Goal: Book appointment/travel/reservation

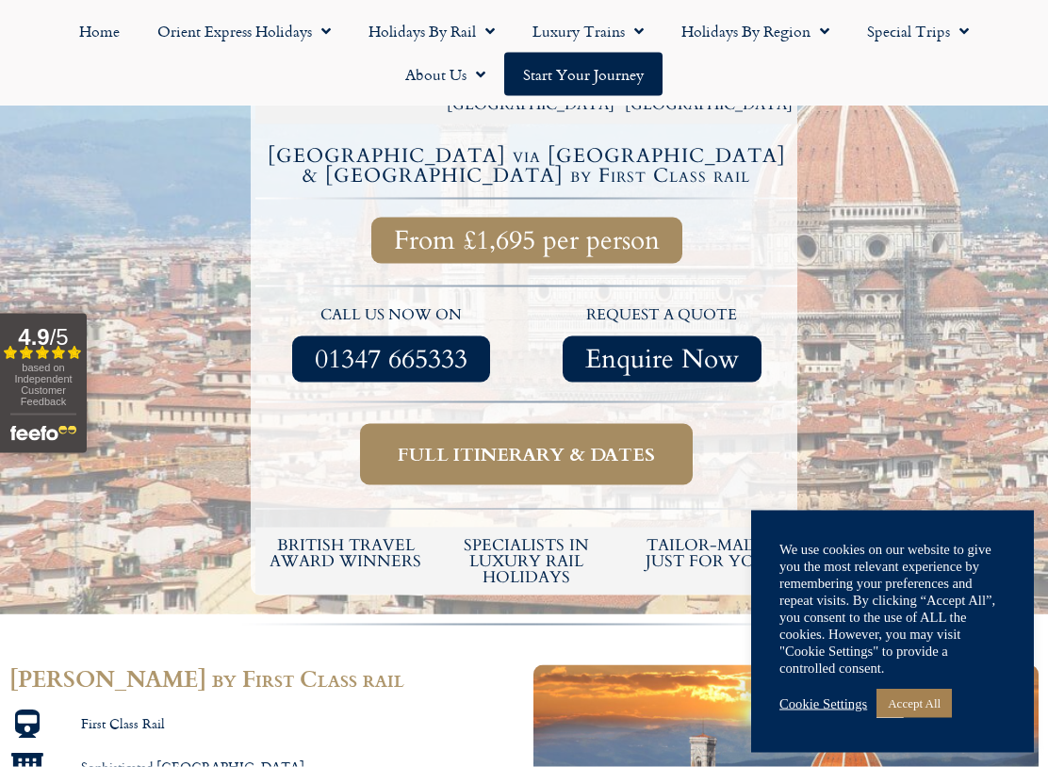
scroll to position [550, 0]
click at [500, 442] on span "Full itinerary & dates" at bounding box center [526, 454] width 257 height 24
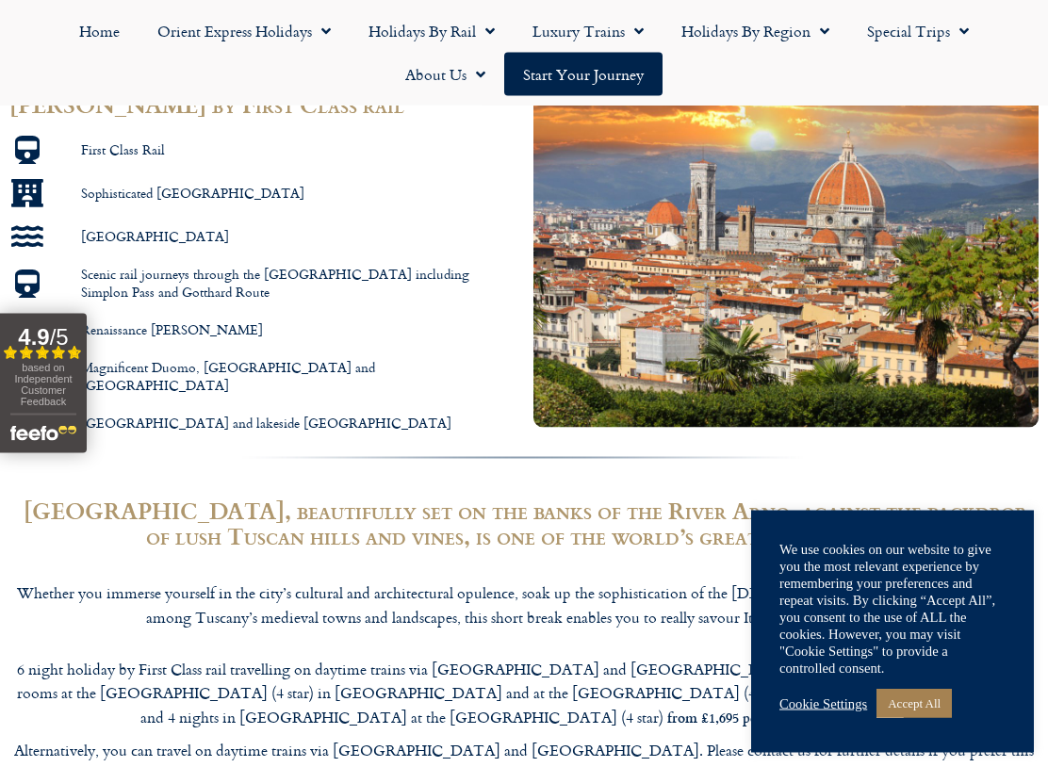
scroll to position [1125, 0]
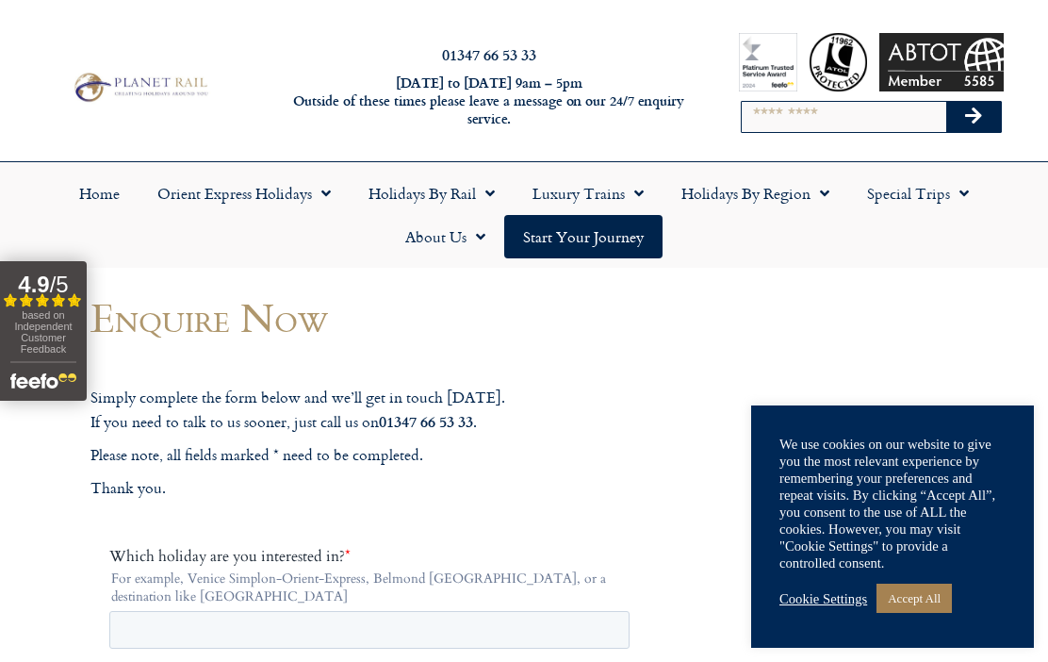
click at [431, 191] on link "Holidays by Rail" at bounding box center [432, 193] width 164 height 43
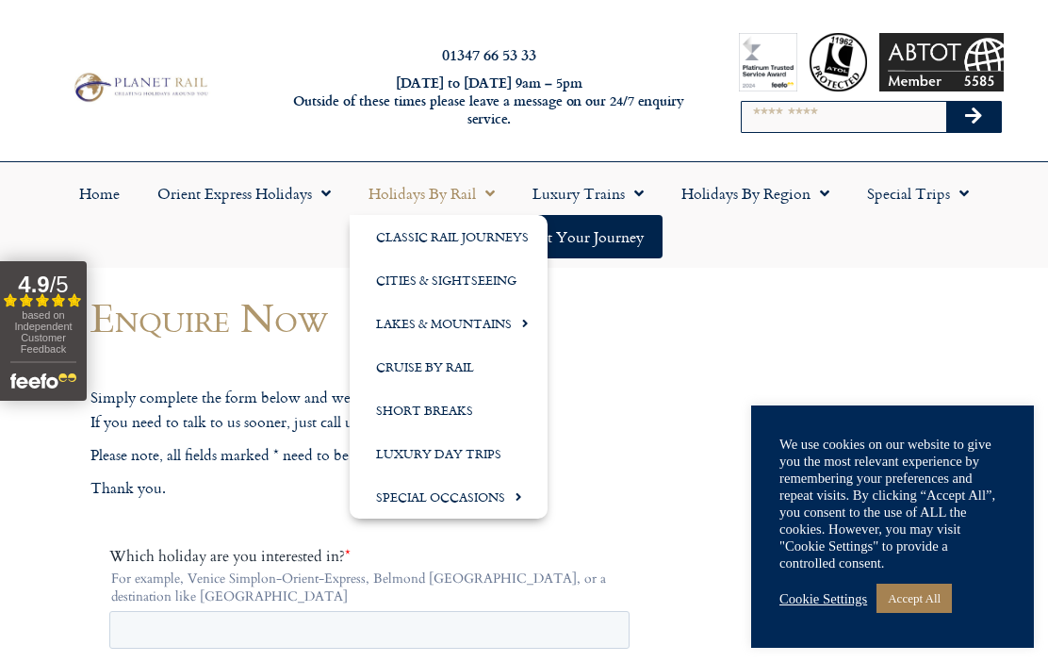
click at [430, 280] on link "Cities & Sightseeing" at bounding box center [449, 279] width 198 height 43
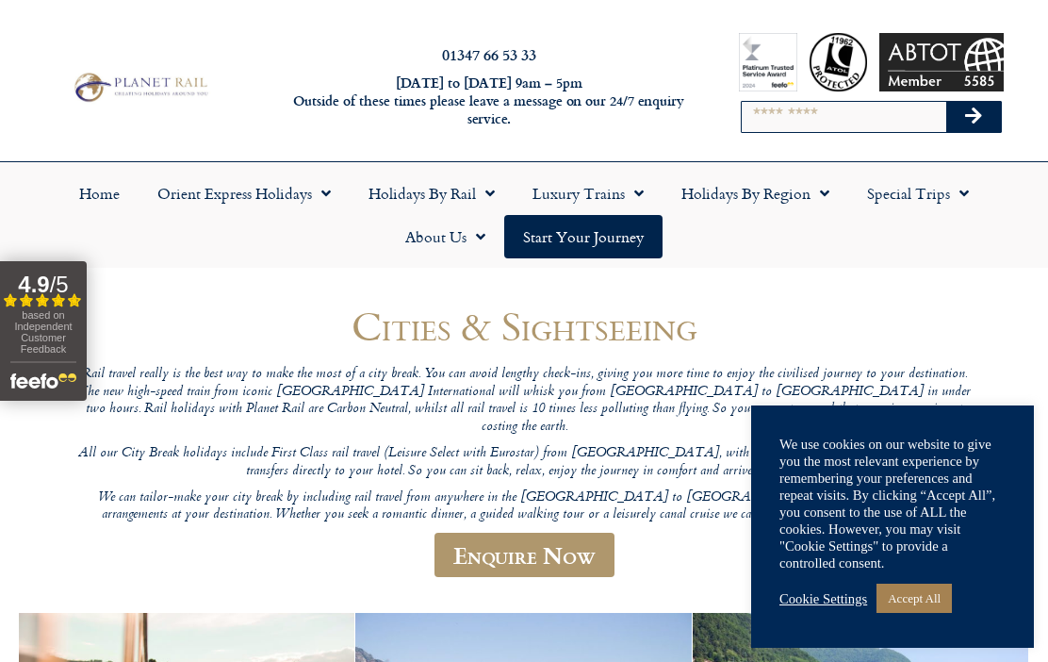
click at [835, 594] on link "Cookie Settings" at bounding box center [823, 598] width 88 height 17
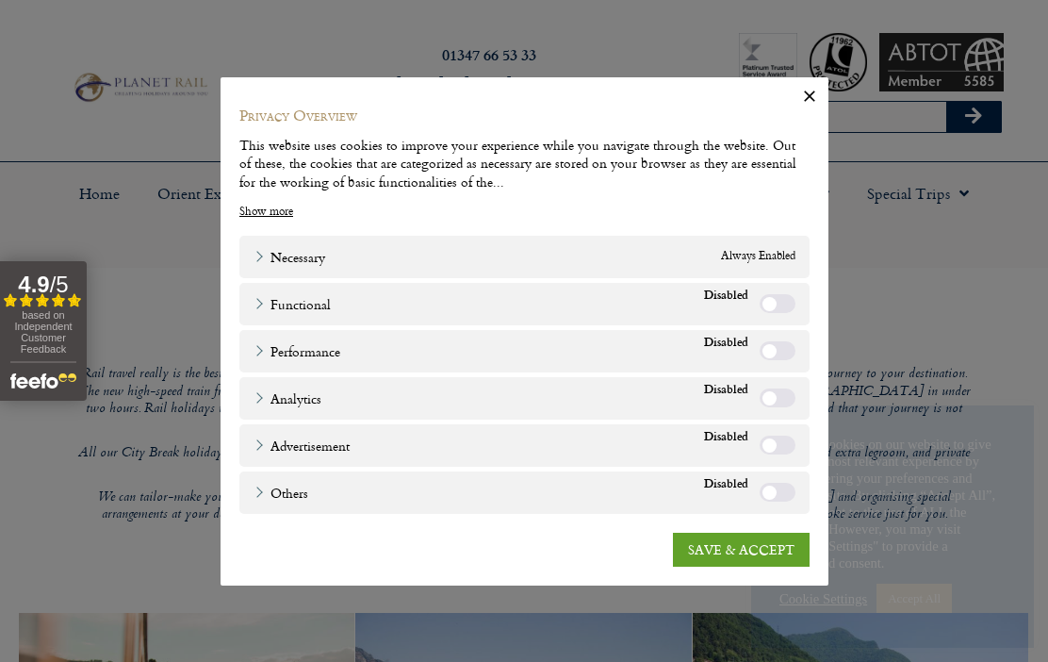
click at [712, 545] on link "SAVE & ACCEPT" at bounding box center [741, 549] width 137 height 34
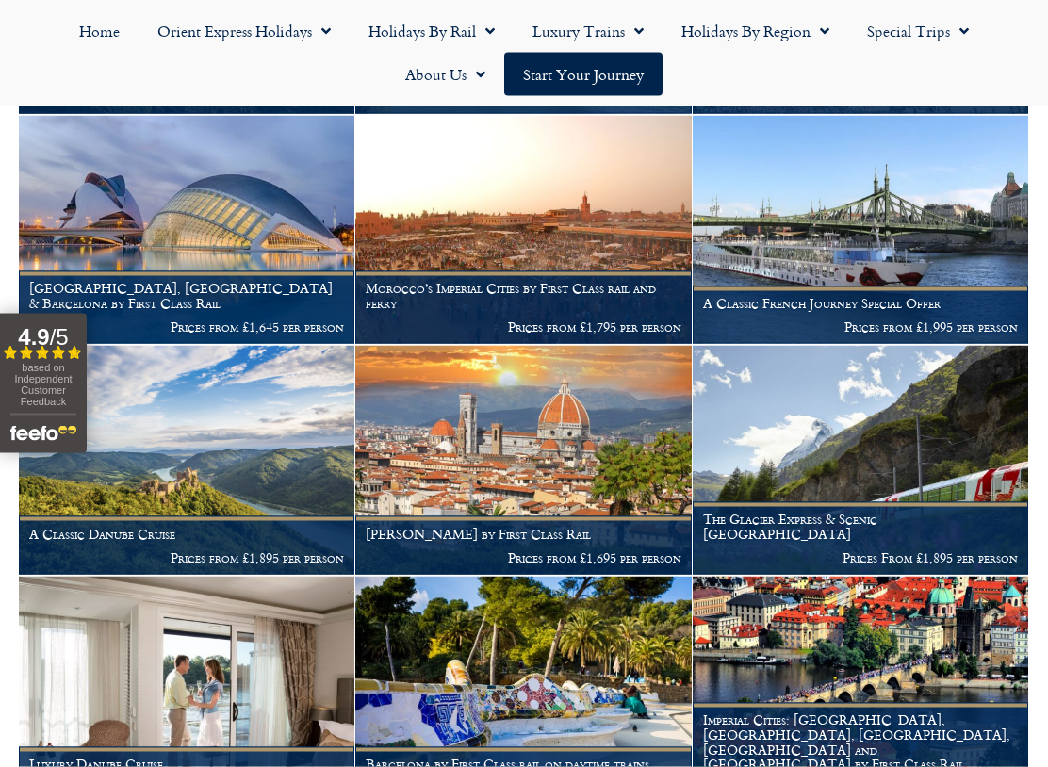
scroll to position [1655, 0]
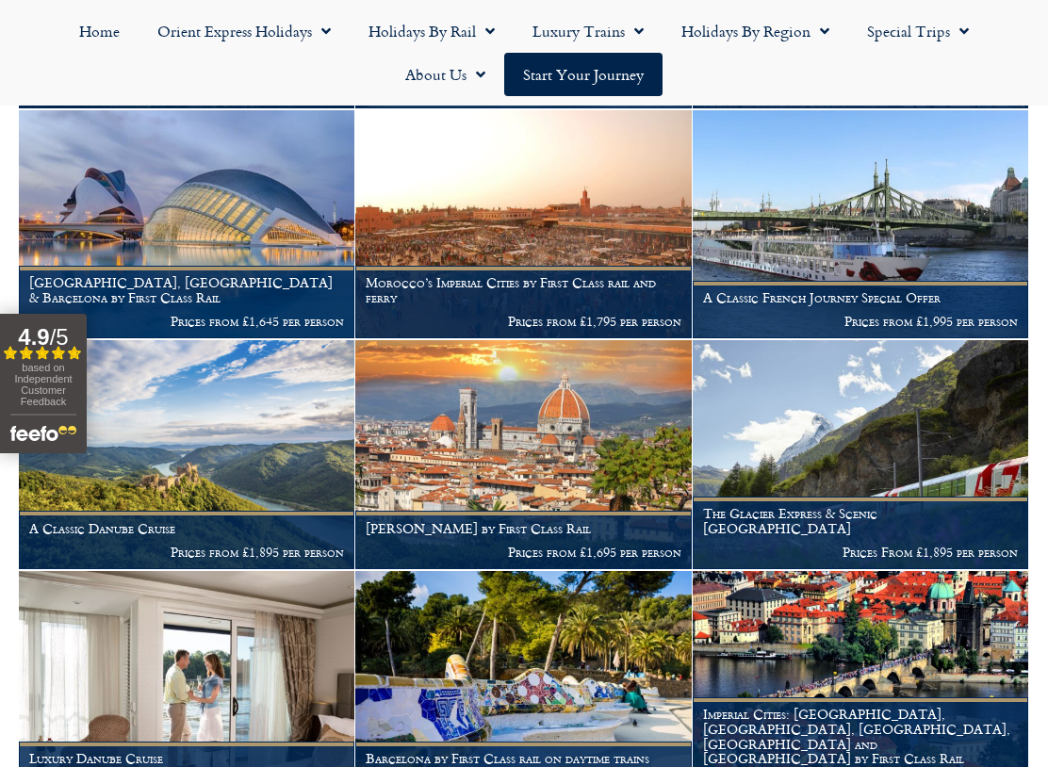
click at [525, 455] on img at bounding box center [522, 454] width 335 height 229
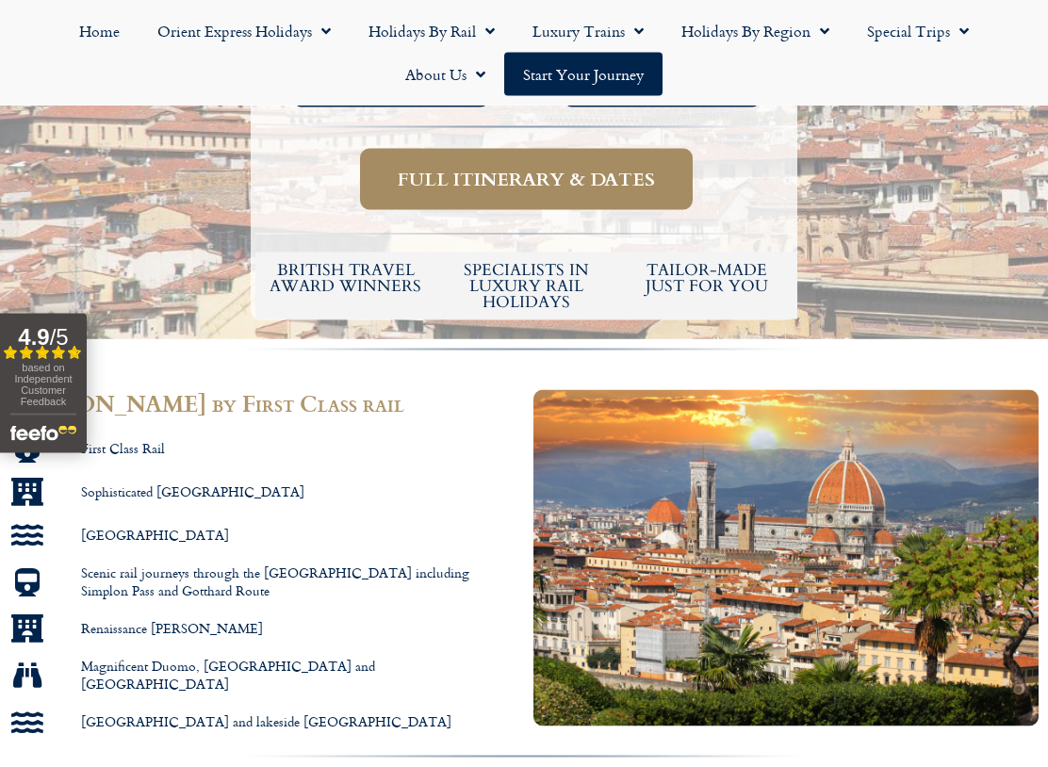
scroll to position [778, 0]
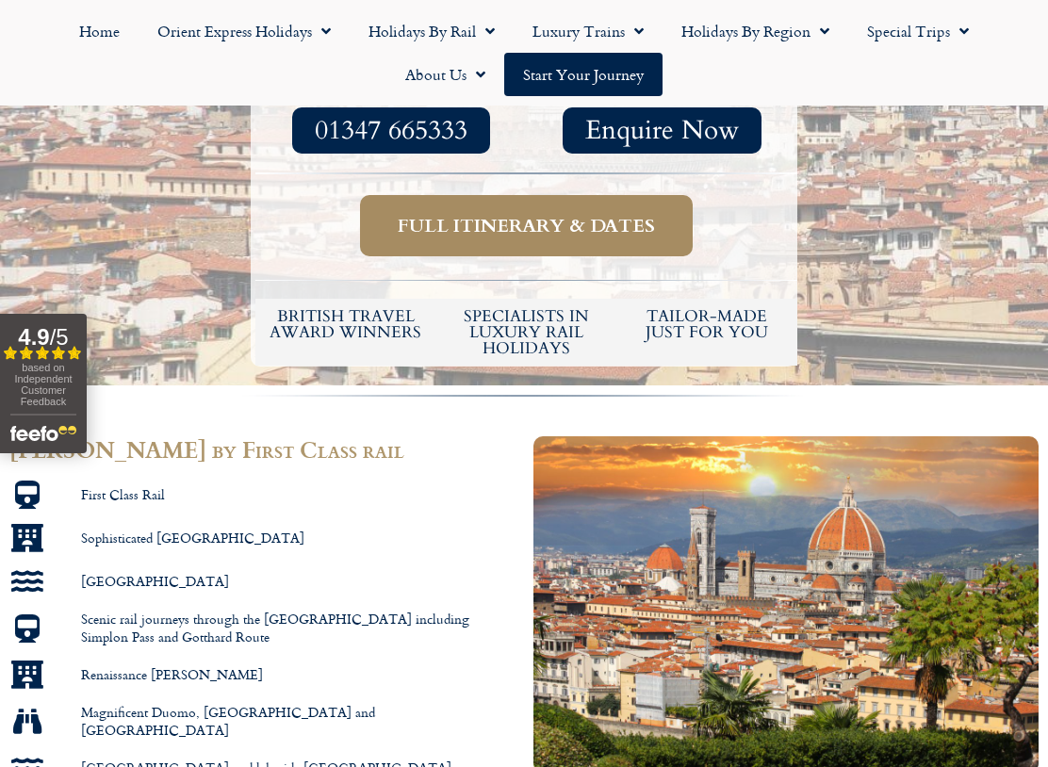
click at [35, 373] on span "based on Independent Customer Feedback" at bounding box center [42, 384] width 57 height 45
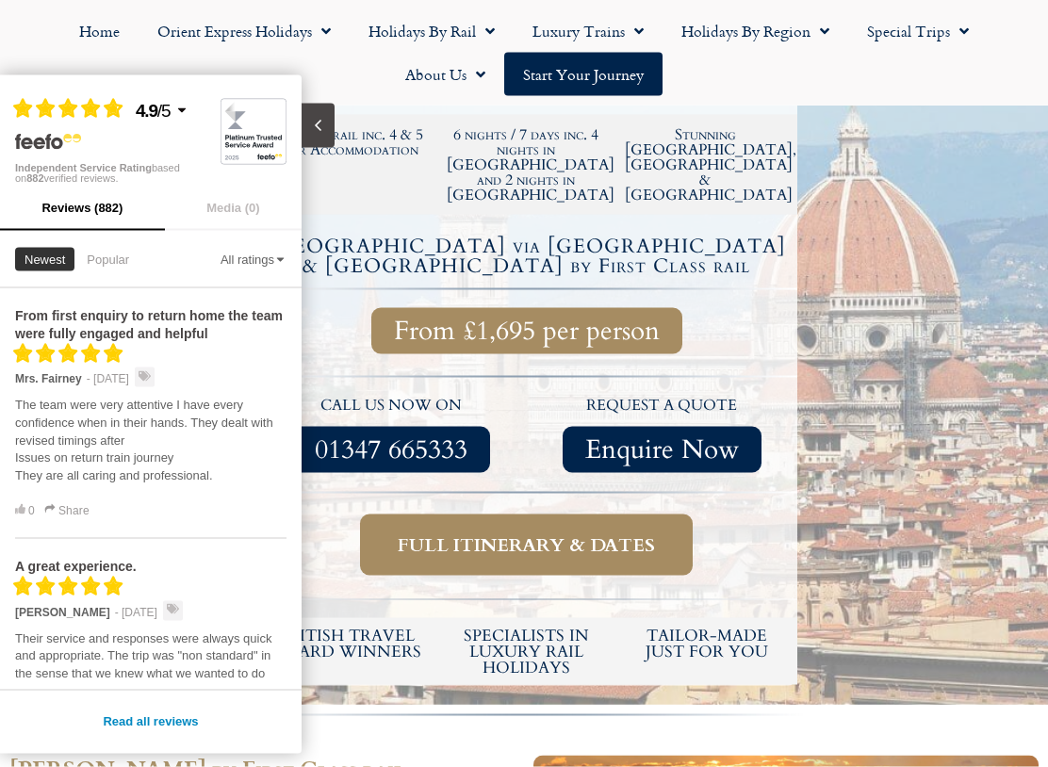
scroll to position [460, 0]
click at [313, 133] on icon "Close slideout" at bounding box center [318, 126] width 18 height 18
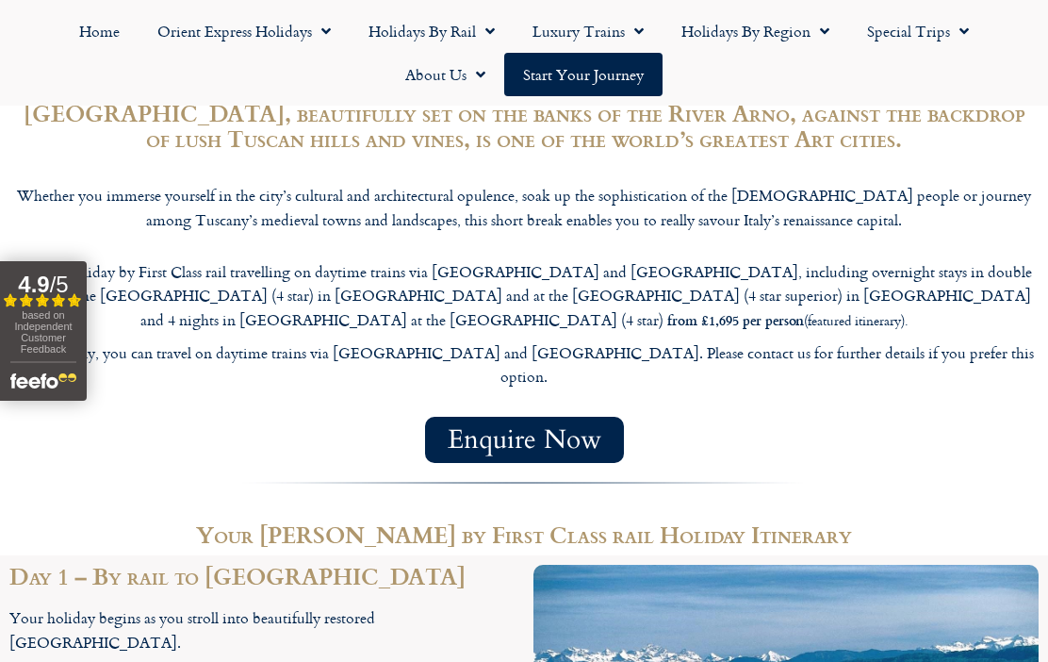
scroll to position [1513, 0]
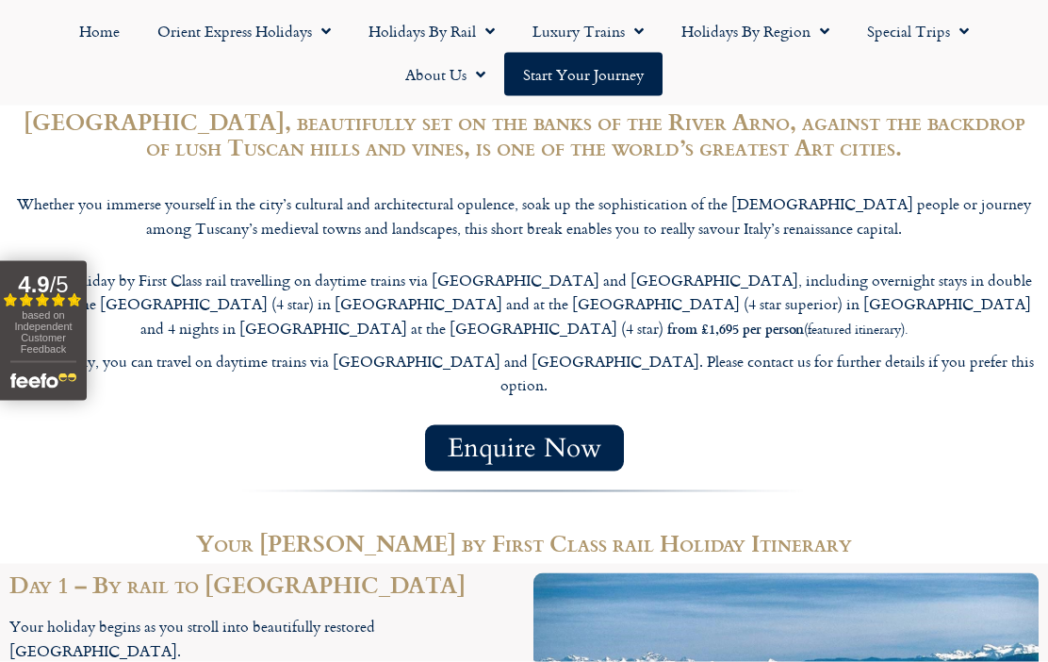
click at [433, 71] on link "About Us" at bounding box center [445, 74] width 118 height 43
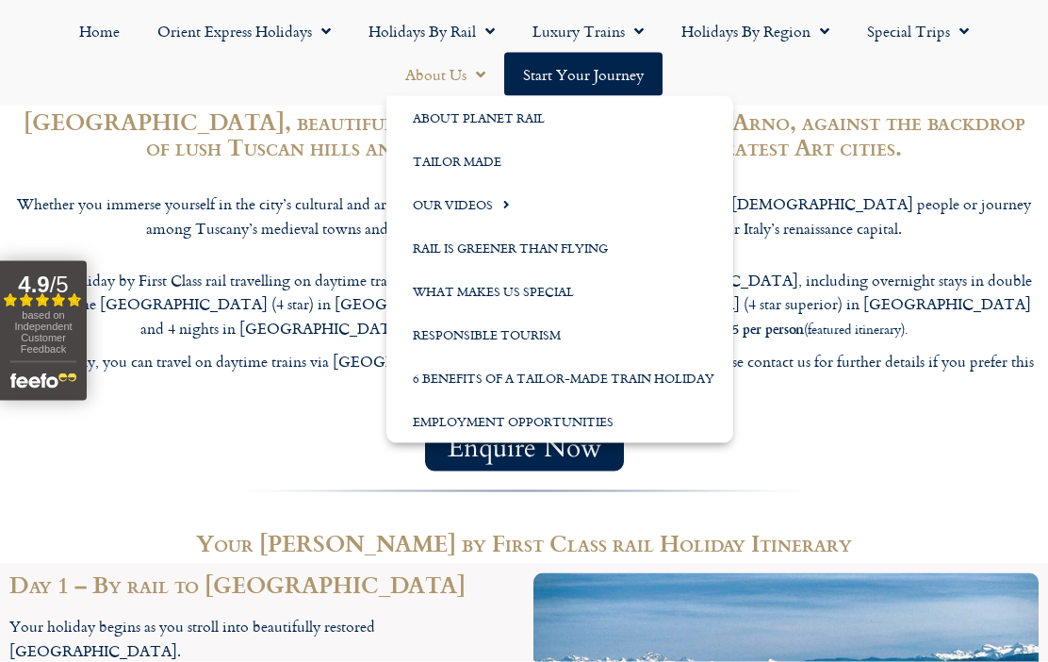
scroll to position [1513, 0]
click at [466, 294] on link "What Makes us Special" at bounding box center [559, 291] width 347 height 43
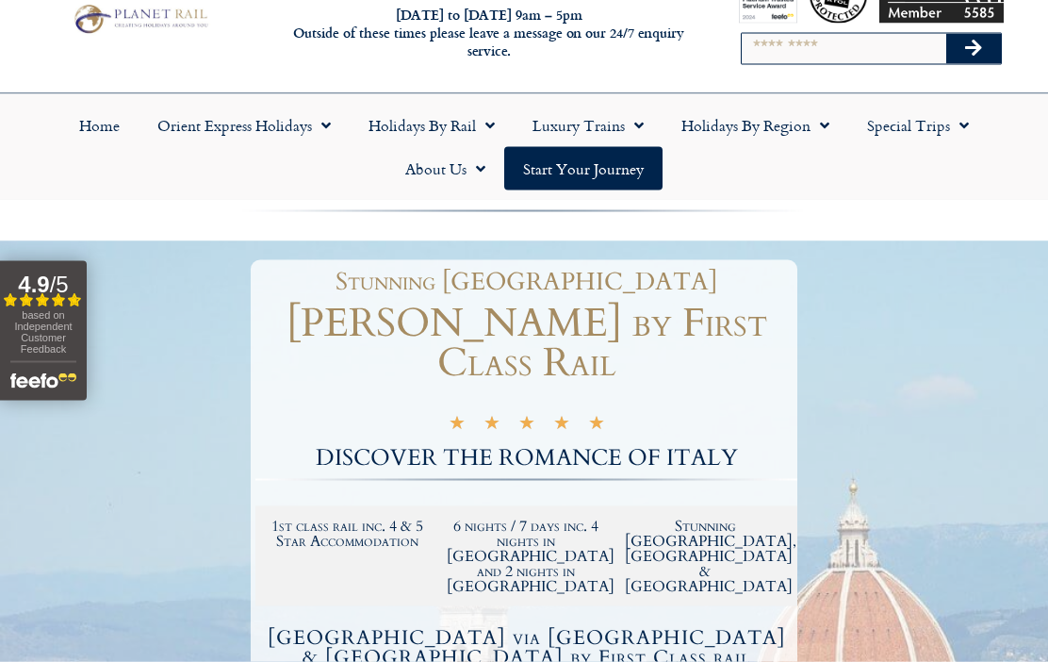
scroll to position [0, 0]
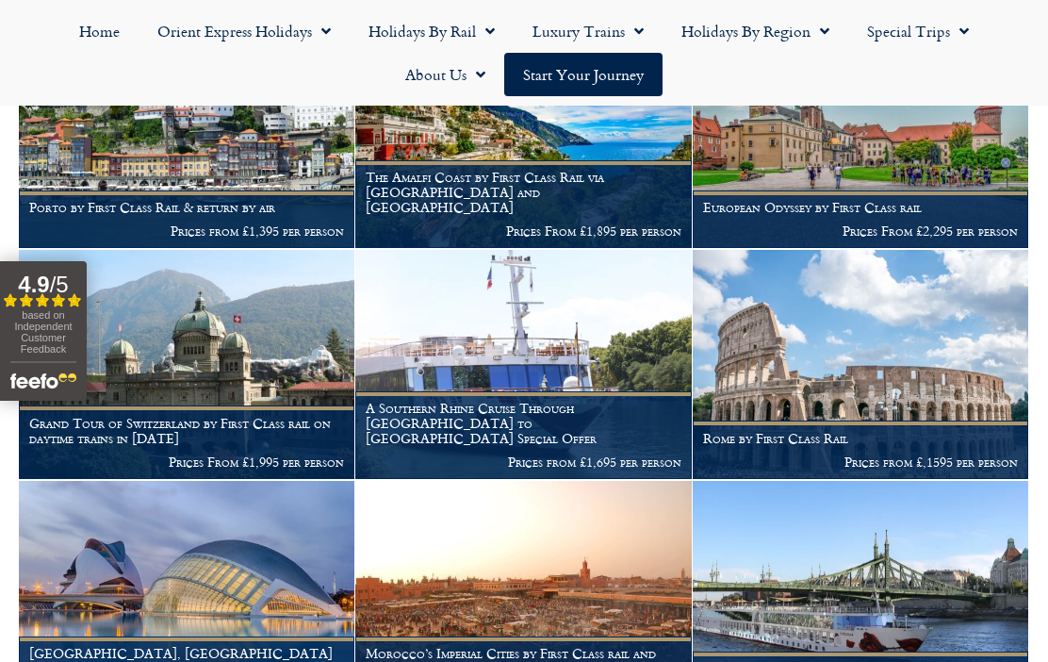
scroll to position [1263, 0]
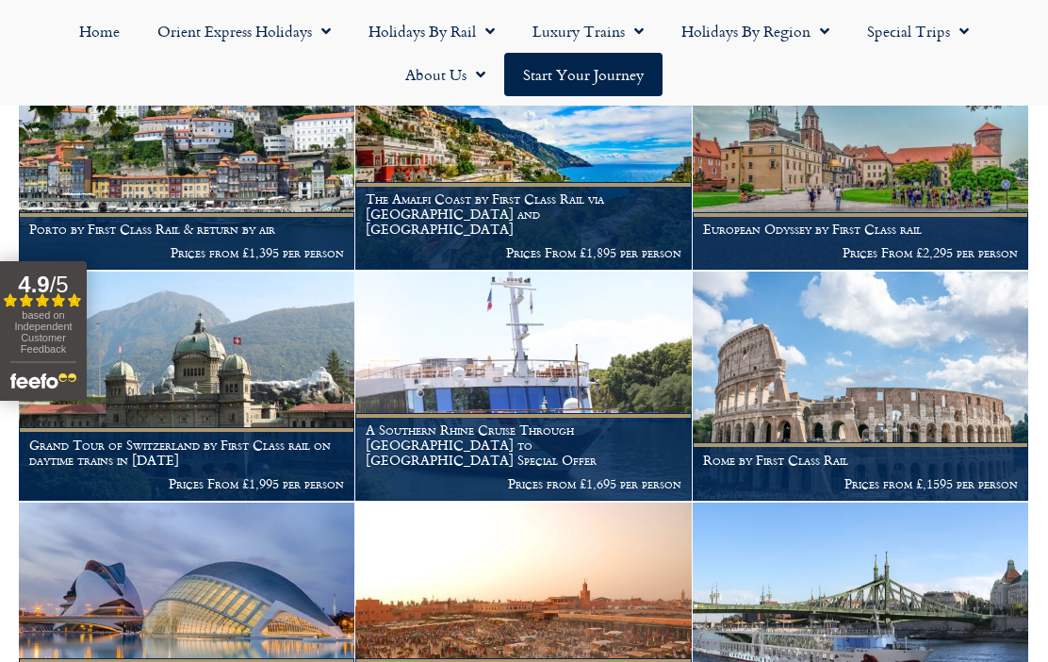
click at [834, 371] on img at bounding box center [860, 385] width 335 height 229
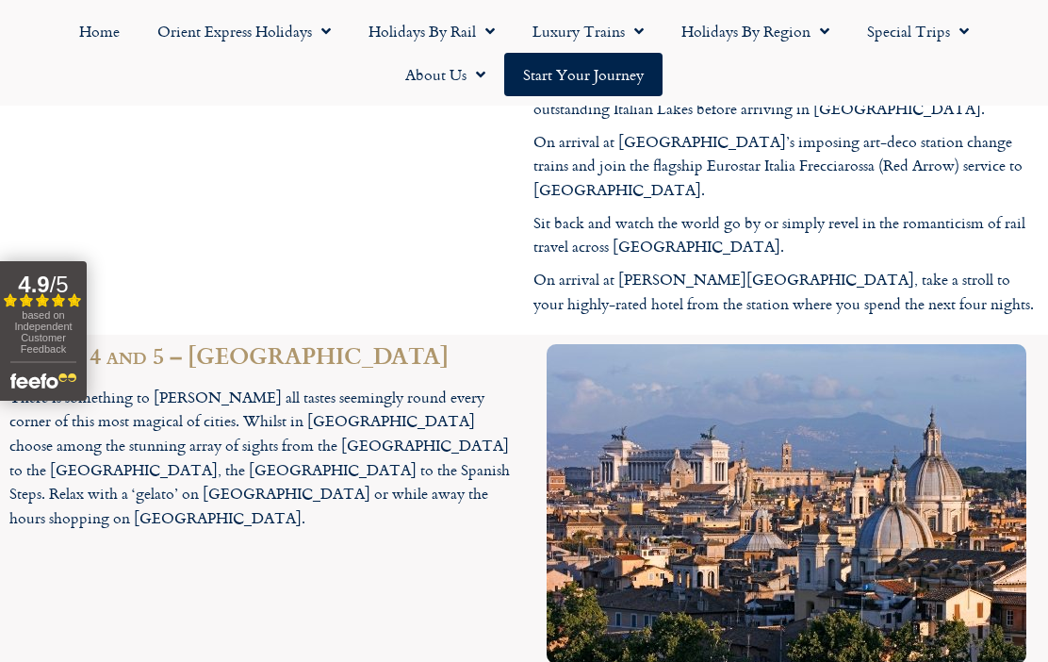
scroll to position [2920, 0]
